Goal: Task Accomplishment & Management: Manage account settings

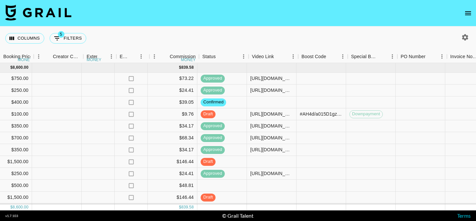
scroll to position [0, 646]
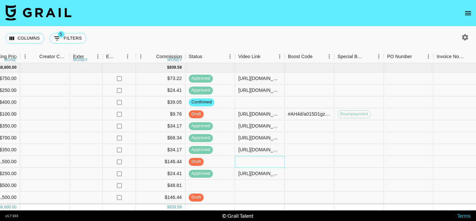
click at [270, 161] on div at bounding box center [260, 162] width 50 height 12
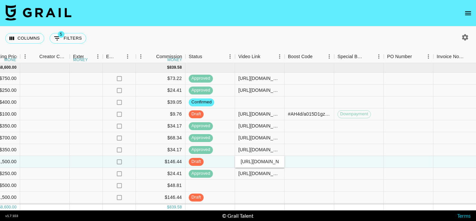
scroll to position [0, 97]
type input "[URL][DOMAIN_NAME]"
click at [301, 163] on div at bounding box center [310, 162] width 50 height 12
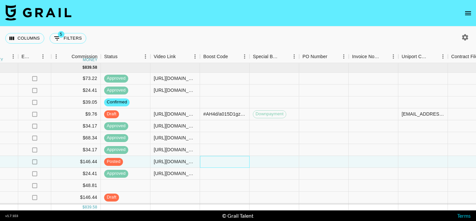
scroll to position [0, 927]
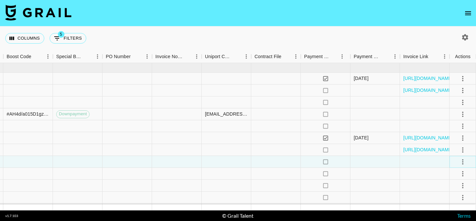
click at [464, 160] on icon "select merge strategy" at bounding box center [463, 162] width 8 height 8
click at [457, 144] on div "Approve" at bounding box center [448, 148] width 20 height 8
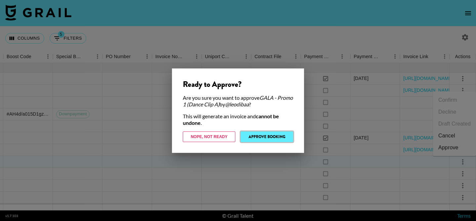
click at [252, 139] on button "Approve Booking" at bounding box center [267, 137] width 53 height 11
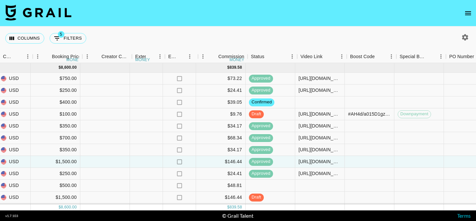
scroll to position [0, 583]
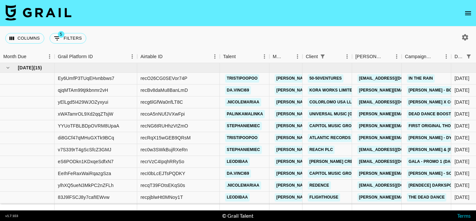
click at [469, 14] on icon "open drawer" at bounding box center [468, 13] width 8 height 8
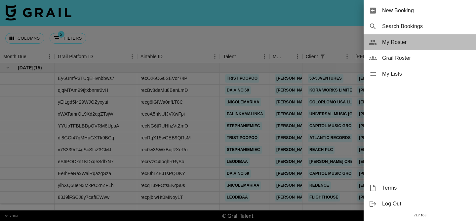
click at [400, 41] on span "My Roster" at bounding box center [426, 42] width 89 height 8
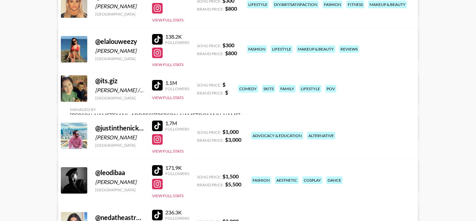
scroll to position [162, 0]
click at [171, 100] on button "View Full Stats" at bounding box center [167, 97] width 31 height 5
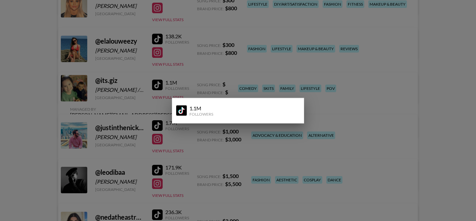
click at [138, 88] on div at bounding box center [238, 110] width 476 height 221
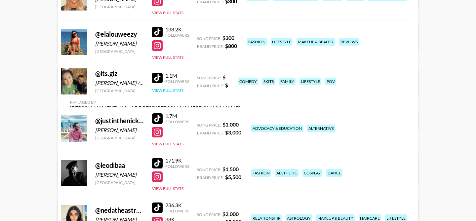
scroll to position [168, 0]
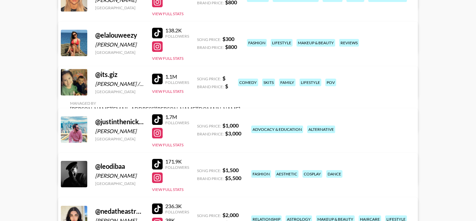
click at [240, 118] on link "View/Edit Details" at bounding box center [155, 121] width 170 height 7
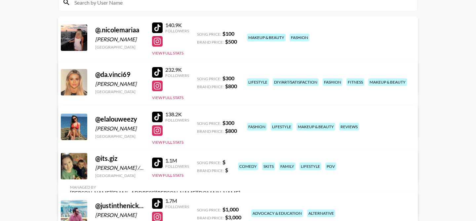
scroll to position [83, 0]
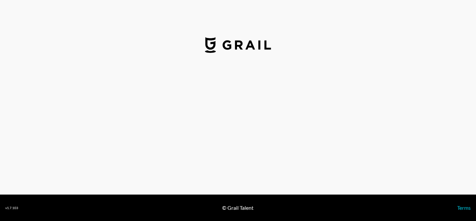
select select "USD"
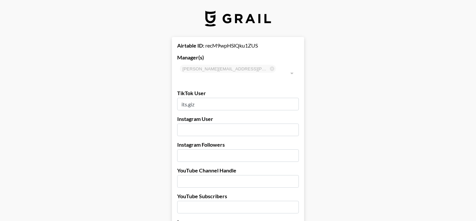
click at [191, 124] on input "text" at bounding box center [238, 130] width 122 height 13
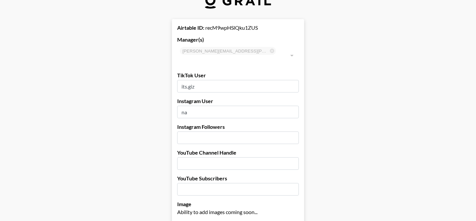
scroll to position [18, 0]
click at [192, 105] on input "na" at bounding box center [238, 111] width 122 height 13
type input "notapplicable"
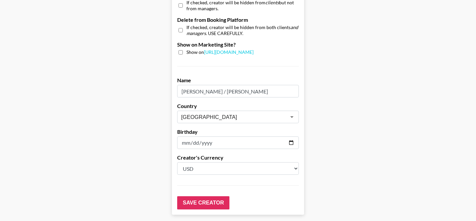
scroll to position [676, 0]
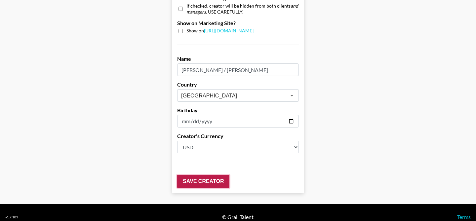
click at [200, 175] on input "Save Creator" at bounding box center [203, 181] width 52 height 13
click at [200, 176] on input "Save Creator" at bounding box center [203, 181] width 52 height 13
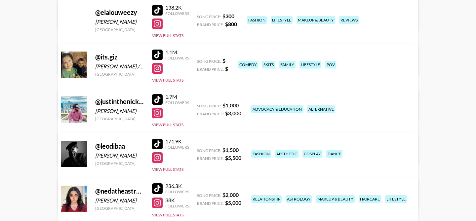
scroll to position [190, 0]
